Goal: Task Accomplishment & Management: Manage account settings

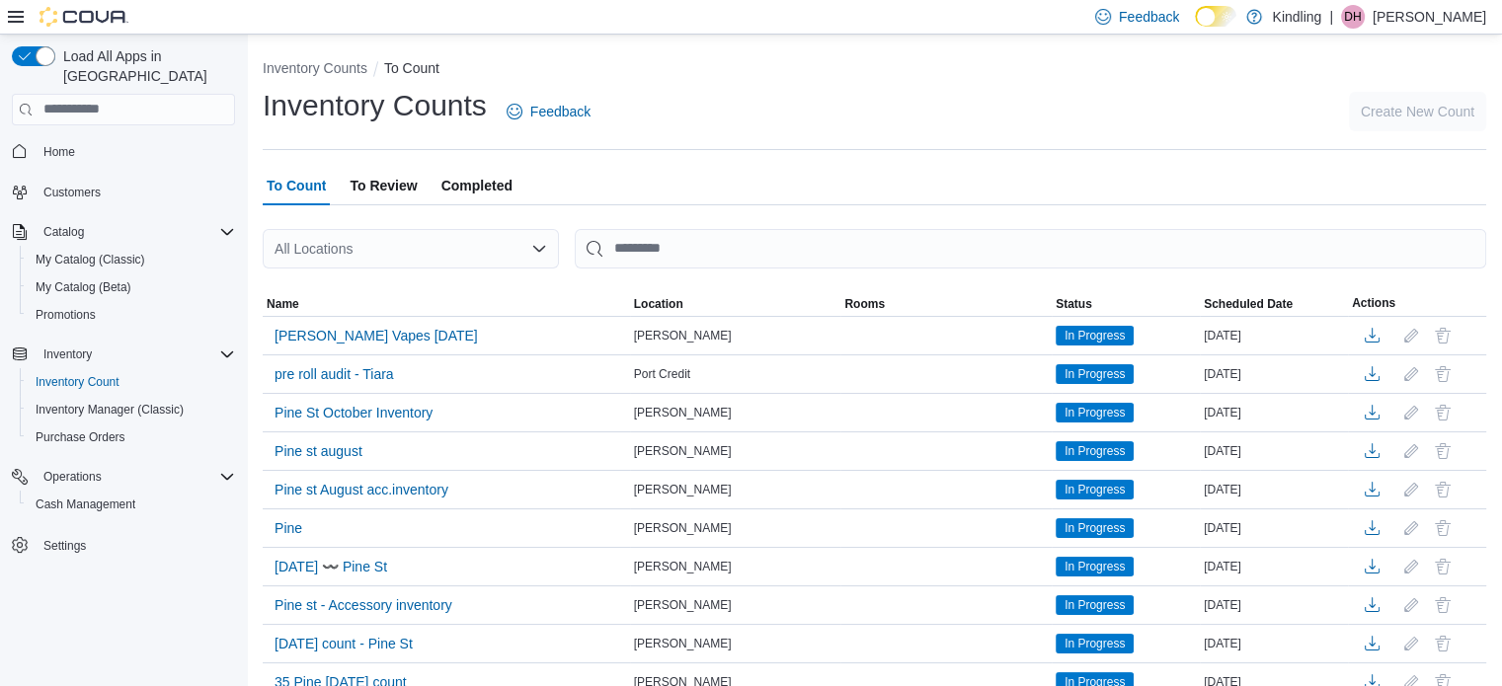
click at [1373, 8] on div "| DH Darren Hammond" at bounding box center [1407, 17] width 157 height 24
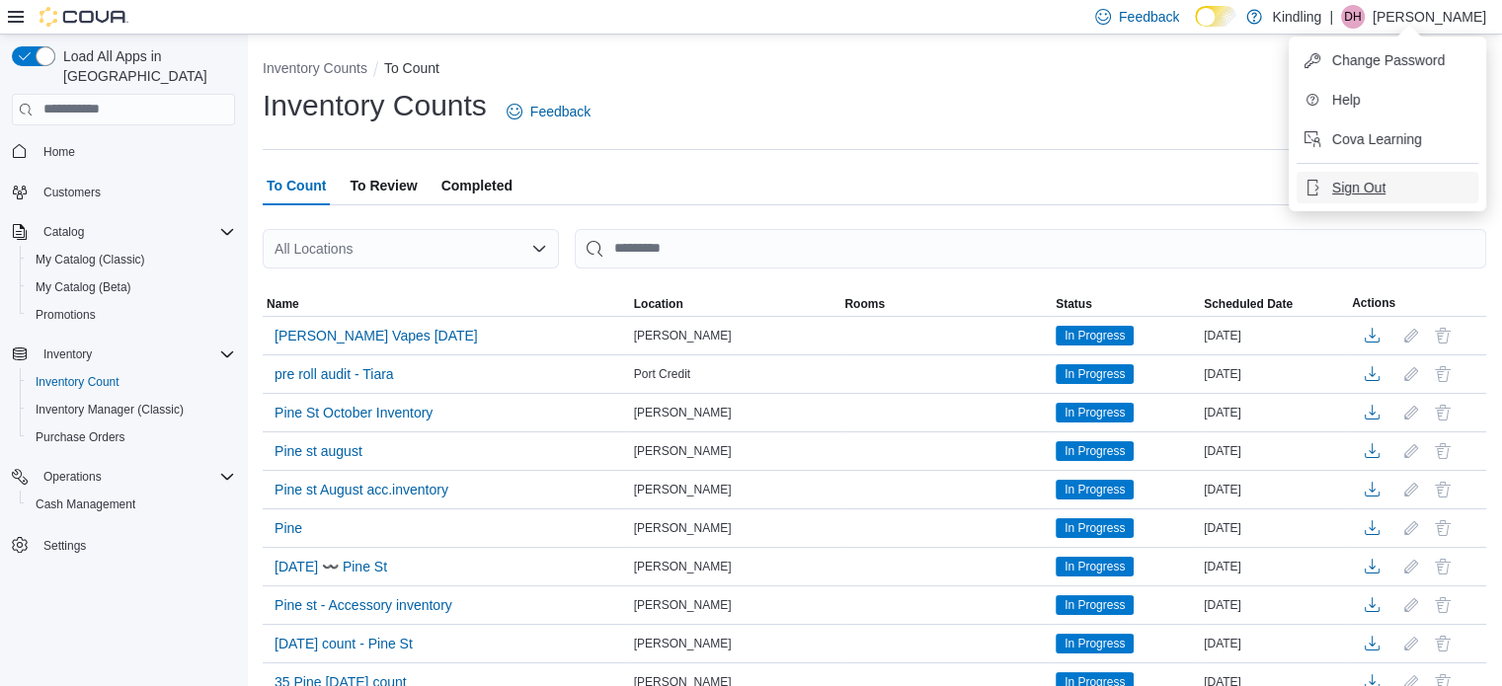
click at [1382, 187] on span "Sign Out" at bounding box center [1358, 188] width 53 height 20
